Goal: Obtain resource: Download file/media

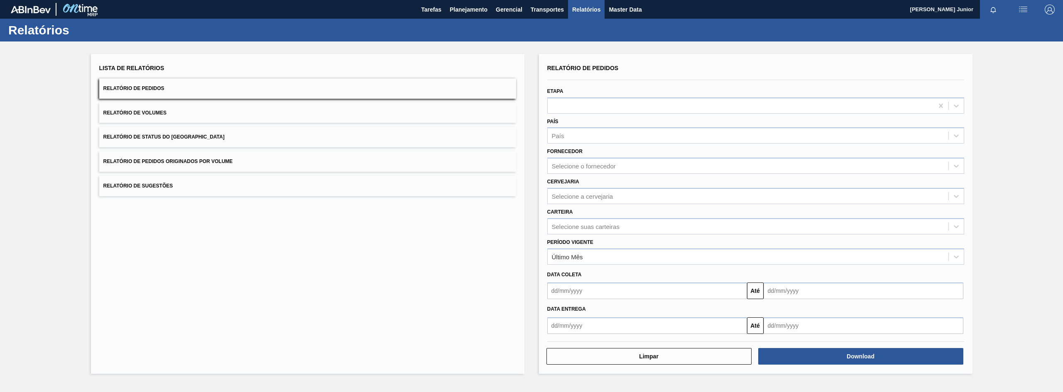
click at [239, 162] on button "Relatório de Pedidos Originados por Volume" at bounding box center [307, 162] width 417 height 20
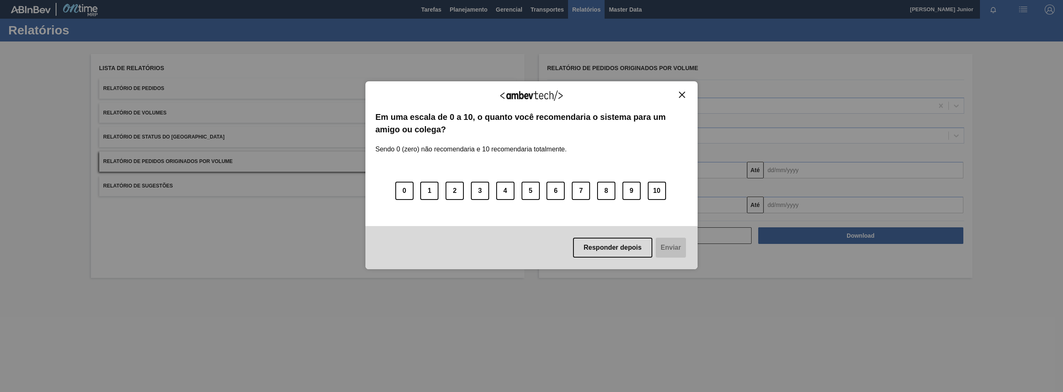
click at [681, 93] on img "Close" at bounding box center [682, 95] width 6 height 6
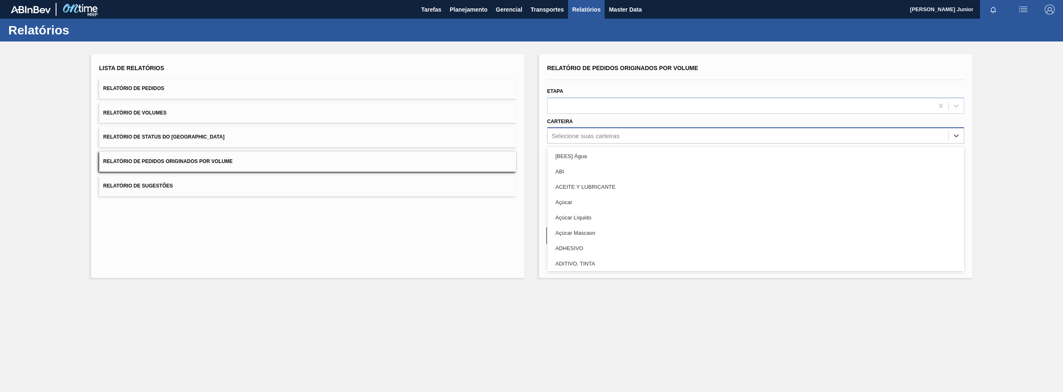
click at [596, 130] on div "Selecione suas carteiras" at bounding box center [748, 136] width 401 height 12
type input "[PERSON_NAME]"
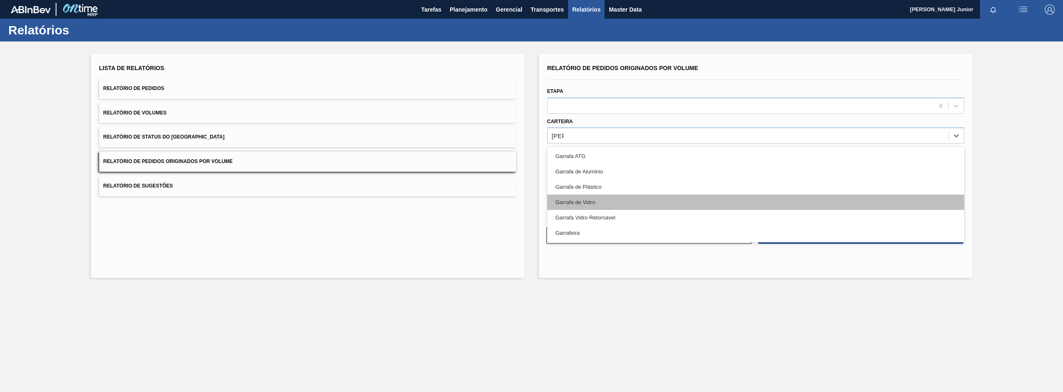
click at [590, 203] on div "Garrafa de Vidro" at bounding box center [755, 202] width 417 height 15
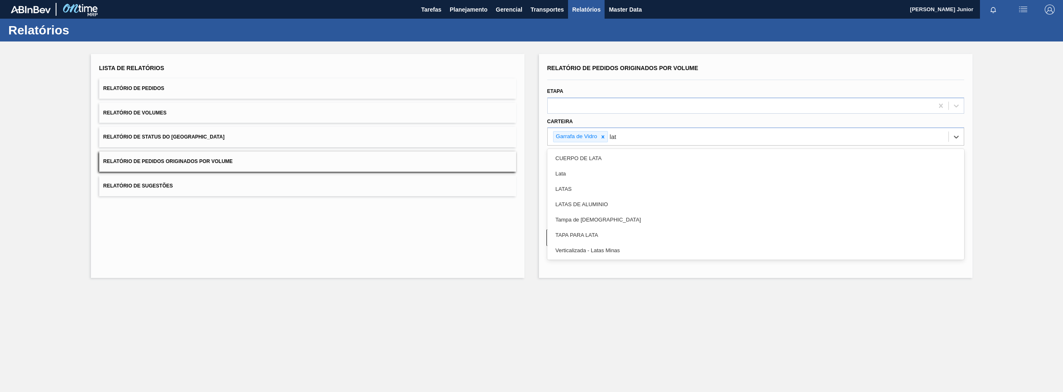
type input "lata"
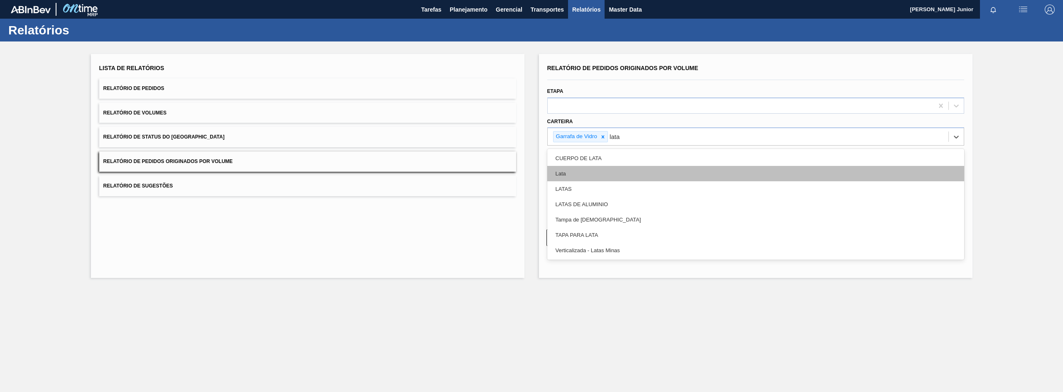
click at [601, 174] on div "Lata" at bounding box center [755, 173] width 417 height 15
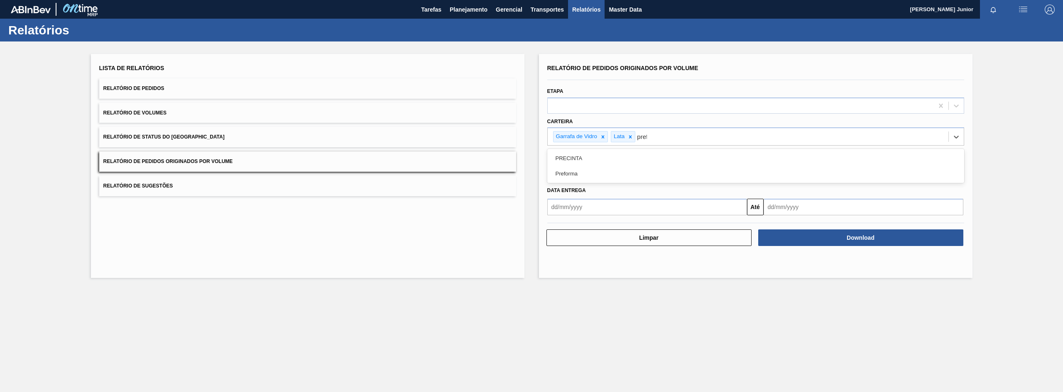
type input "prefor"
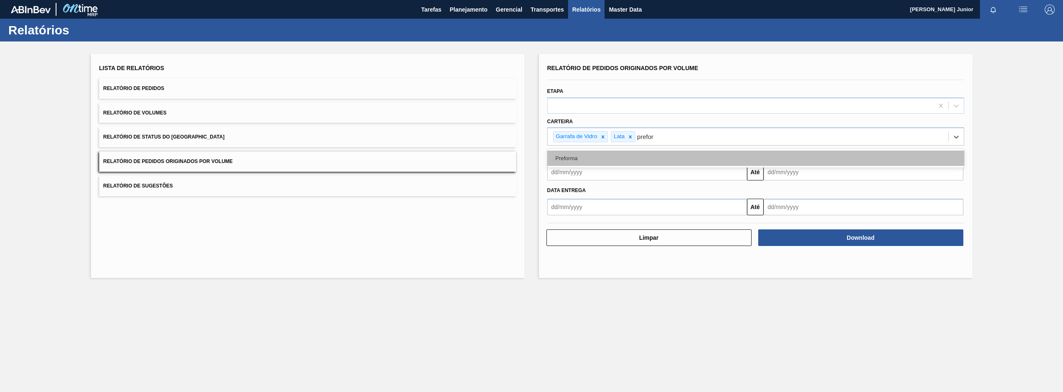
click at [611, 155] on div "Preforma" at bounding box center [755, 158] width 417 height 15
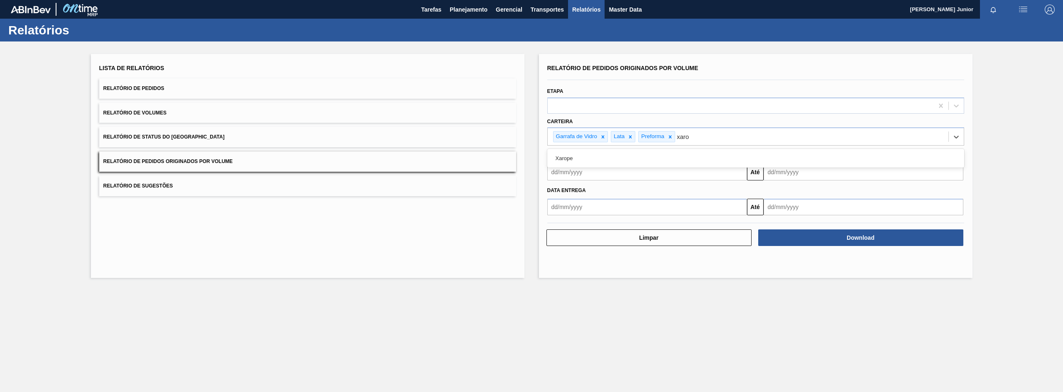
type input "xarop"
click at [611, 155] on div "Xarope" at bounding box center [755, 158] width 417 height 15
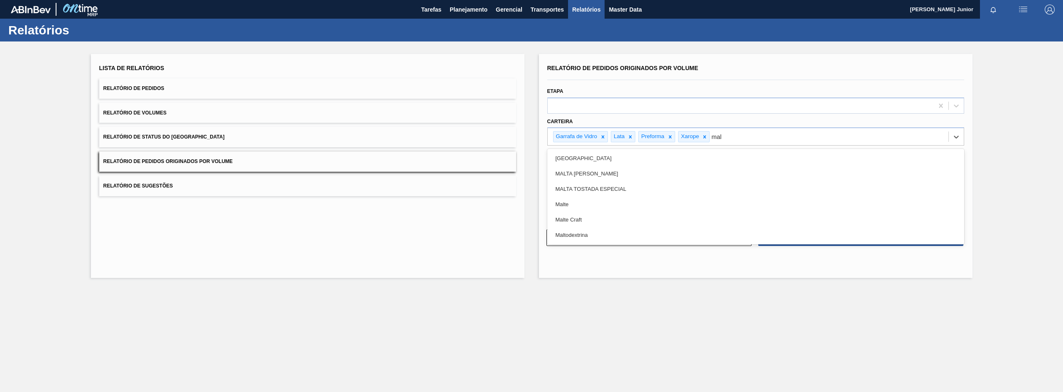
type input "malt"
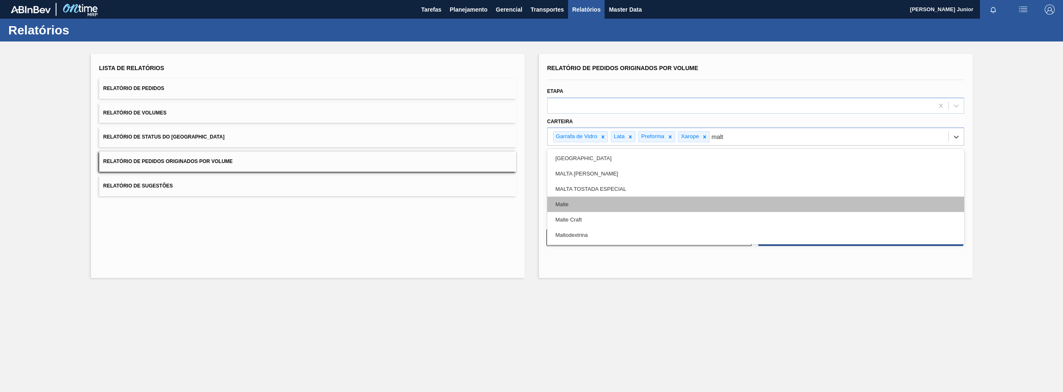
click at [617, 207] on div "Malte" at bounding box center [755, 204] width 417 height 15
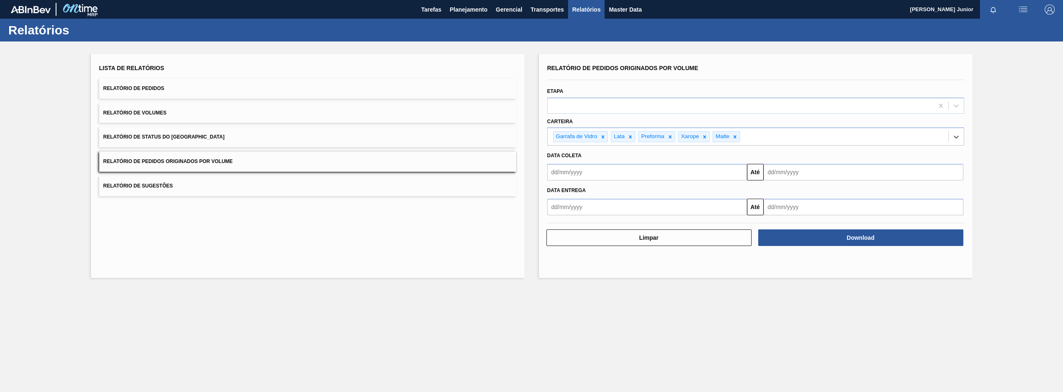
type input "a"
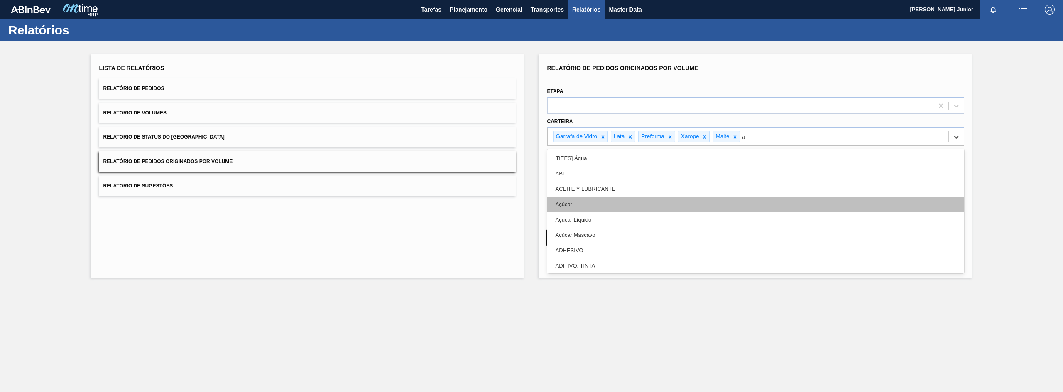
click at [610, 201] on div "Açúcar" at bounding box center [755, 204] width 417 height 15
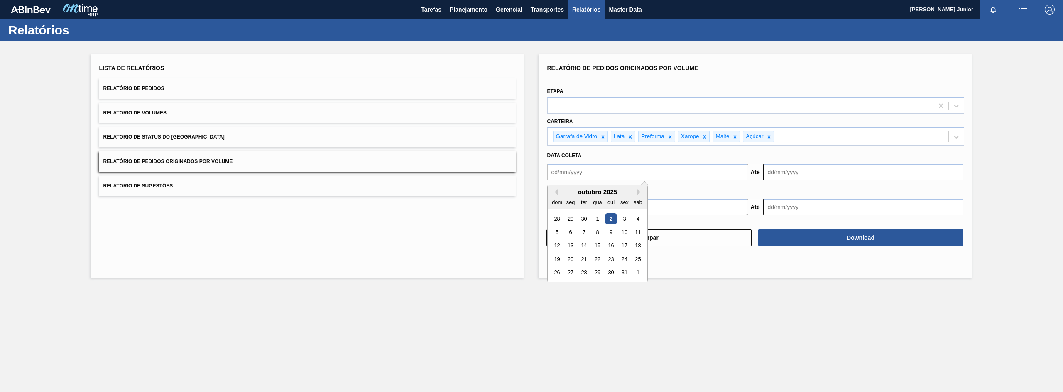
click at [585, 164] on input "text" at bounding box center [647, 172] width 200 height 17
click at [558, 193] on div "outubro 2025" at bounding box center [598, 192] width 100 height 7
click at [557, 193] on button "Previous Month" at bounding box center [555, 192] width 6 height 6
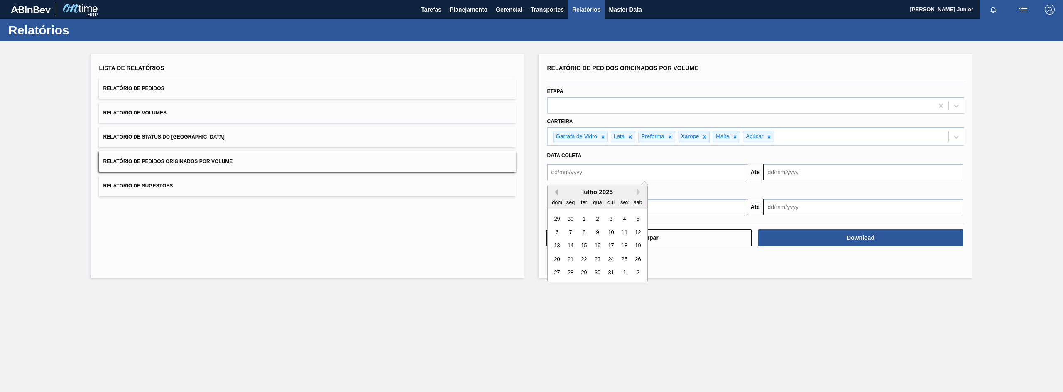
click at [557, 193] on button "Previous Month" at bounding box center [555, 192] width 6 height 6
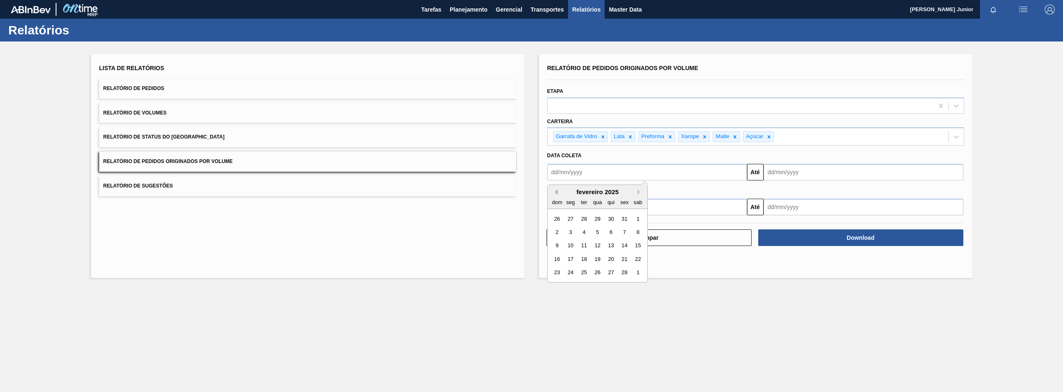
click at [557, 193] on button "Previous Month" at bounding box center [555, 192] width 6 height 6
click at [597, 216] on div "1" at bounding box center [597, 218] width 11 height 11
type input "[DATE]"
click at [786, 178] on input "text" at bounding box center [864, 172] width 200 height 17
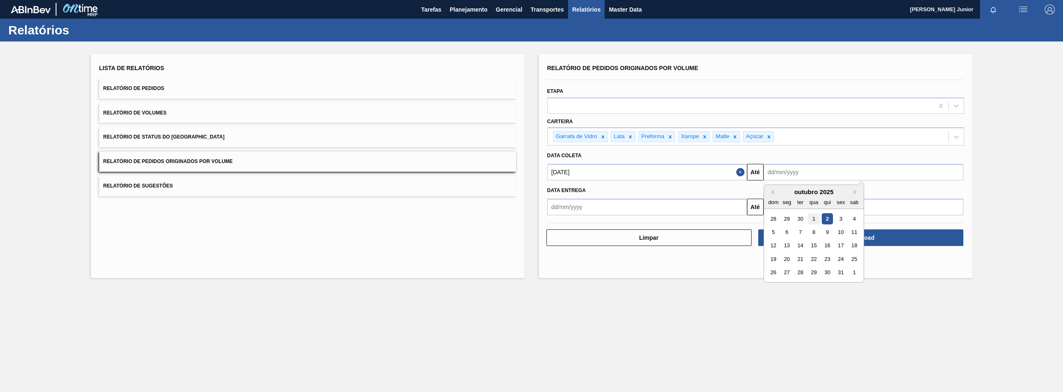
click at [816, 221] on div "1" at bounding box center [813, 218] width 11 height 11
type input "[DATE]"
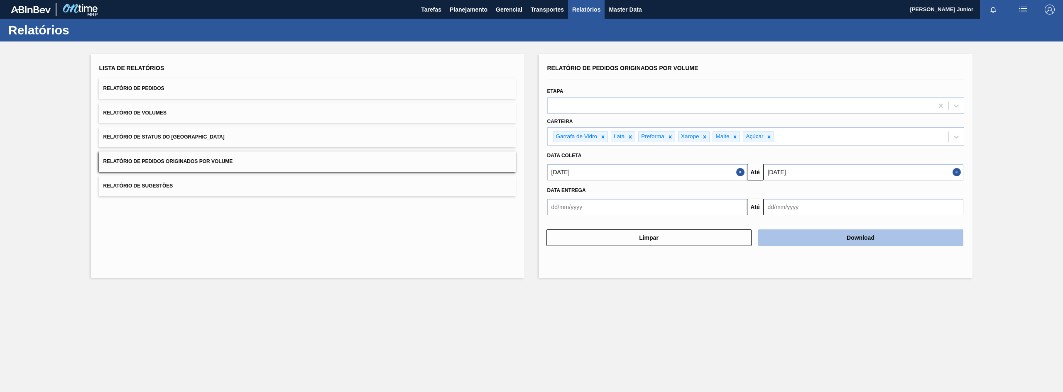
click at [839, 236] on button "Download" at bounding box center [860, 238] width 205 height 17
